Goal: Communication & Community: Answer question/provide support

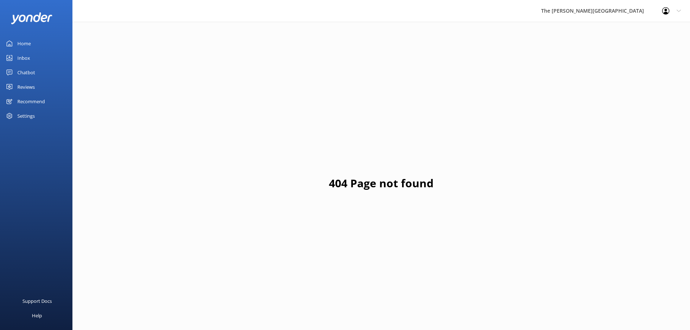
click at [27, 55] on div "Inbox" at bounding box center [23, 58] width 13 height 14
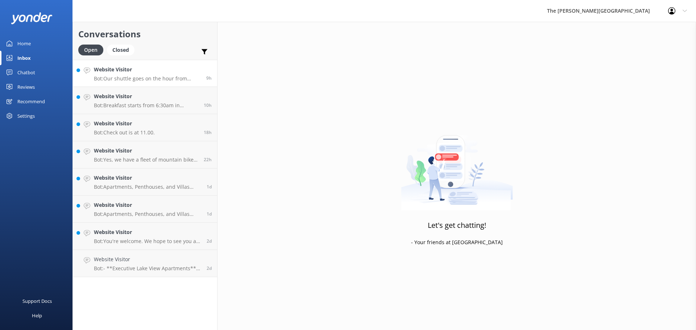
click at [121, 74] on div "Website Visitor Bot: Our shuttle goes on the hour from 8:00am, returning at 15 …" at bounding box center [147, 74] width 107 height 16
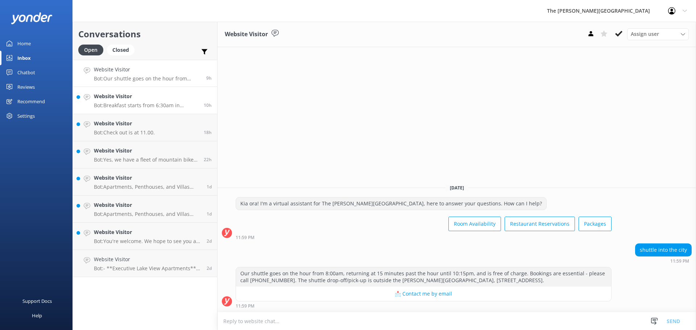
click at [132, 98] on h4 "Website Visitor" at bounding box center [146, 96] width 104 height 8
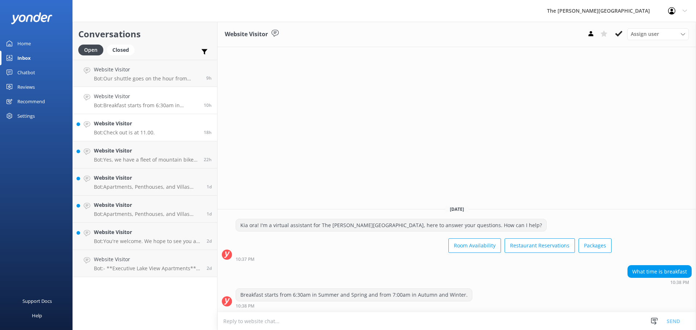
click at [133, 125] on h4 "Website Visitor" at bounding box center [124, 124] width 61 height 8
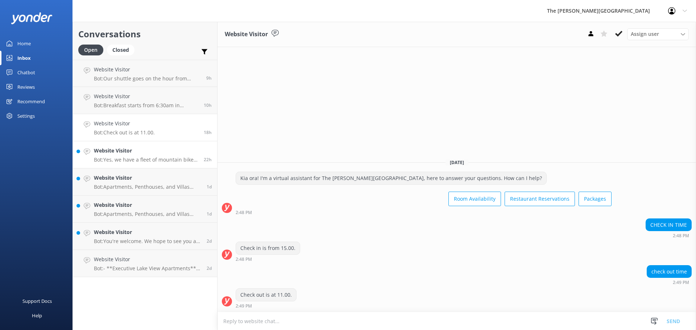
click at [141, 154] on h4 "Website Visitor" at bounding box center [146, 151] width 104 height 8
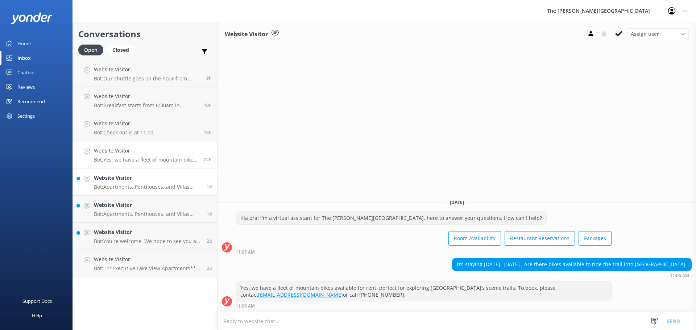
drag, startPoint x: 121, startPoint y: 175, endPoint x: 121, endPoint y: 180, distance: 4.7
click at [121, 176] on h4 "Website Visitor" at bounding box center [147, 178] width 107 height 8
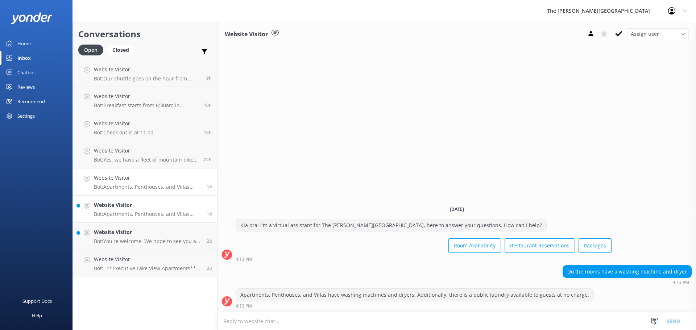
click at [121, 209] on h4 "Website Visitor" at bounding box center [147, 205] width 107 height 8
click at [250, 230] on div "Kia ora! I'm a virtual assistant for The [PERSON_NAME][GEOGRAPHIC_DATA], here t…" at bounding box center [391, 225] width 310 height 12
click at [134, 236] on h4 "Website Visitor" at bounding box center [147, 232] width 107 height 8
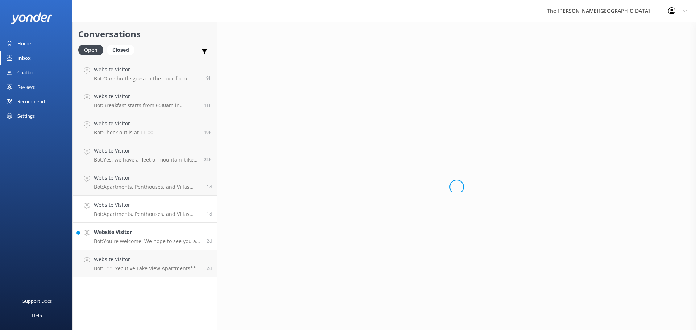
drag, startPoint x: 135, startPoint y: 210, endPoint x: 138, endPoint y: 207, distance: 4.4
click at [135, 210] on div "Website Visitor Bot: Apartments, Penthouses, and Villas have washing machines a…" at bounding box center [147, 209] width 107 height 16
